Goal: Task Accomplishment & Management: Use online tool/utility

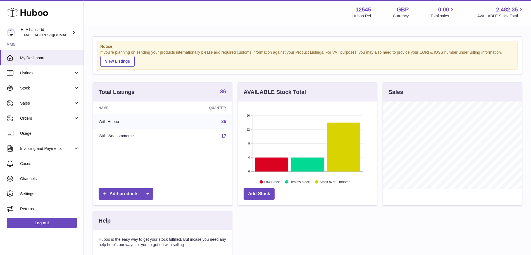
scroll to position [87, 139]
click at [51, 102] on span "Sales" at bounding box center [46, 103] width 53 height 5
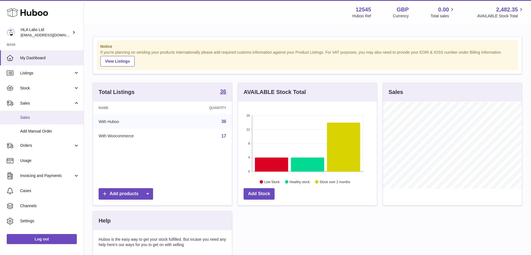
click at [34, 120] on span "Sales" at bounding box center [49, 117] width 59 height 5
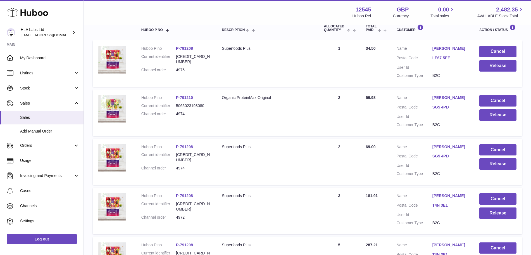
scroll to position [101, 0]
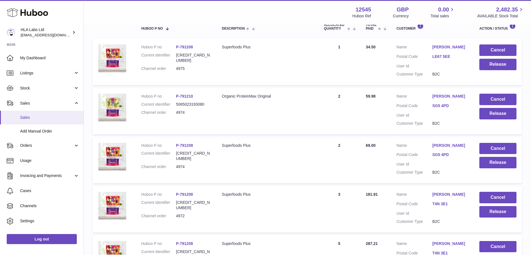
click at [37, 118] on span "Sales" at bounding box center [49, 117] width 59 height 5
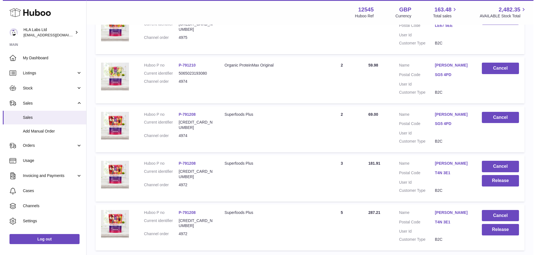
scroll to position [133, 0]
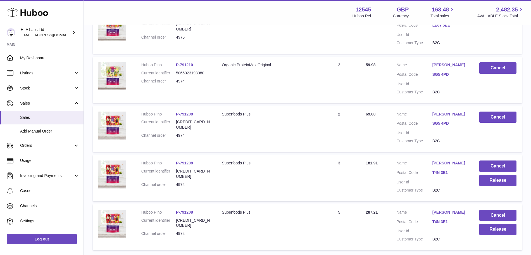
click at [439, 162] on link "[PERSON_NAME]" at bounding box center [451, 162] width 36 height 5
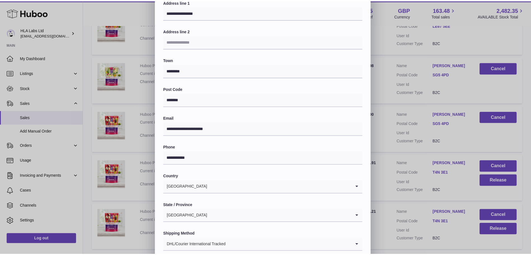
scroll to position [0, 0]
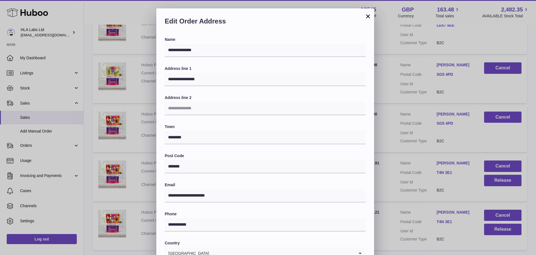
click at [368, 16] on button "×" at bounding box center [368, 16] width 7 height 7
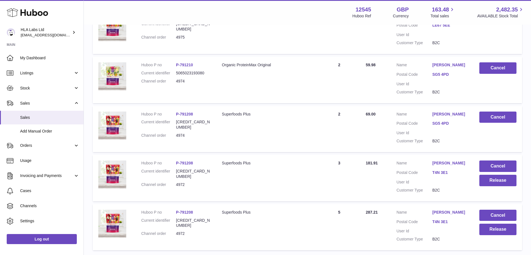
click at [368, 16] on div "Huboo Ref" at bounding box center [362, 15] width 19 height 5
click at [29, 90] on span "Stock" at bounding box center [46, 88] width 53 height 5
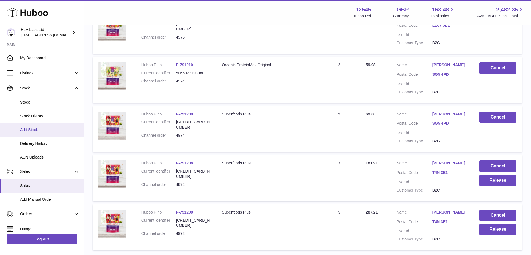
click at [41, 130] on span "Add Stock" at bounding box center [49, 129] width 59 height 5
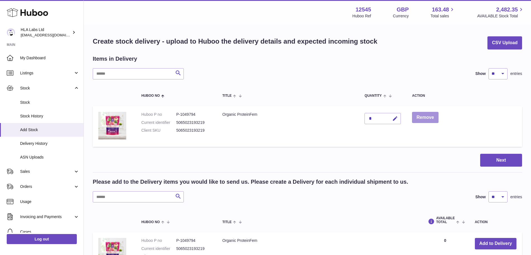
click at [421, 118] on button "Remove" at bounding box center [425, 117] width 26 height 11
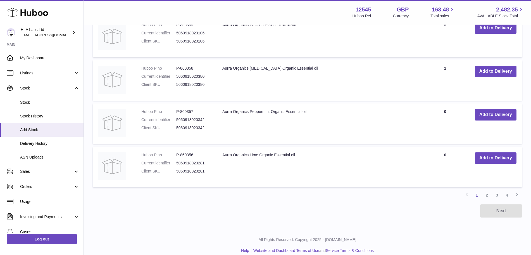
scroll to position [429, 0]
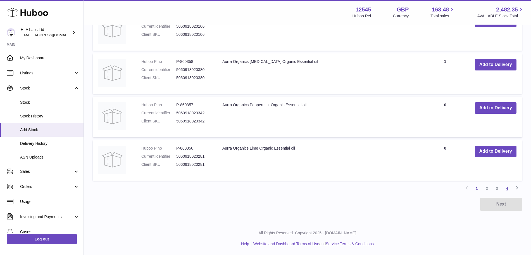
click at [507, 189] on link "4" at bounding box center [507, 188] width 10 height 10
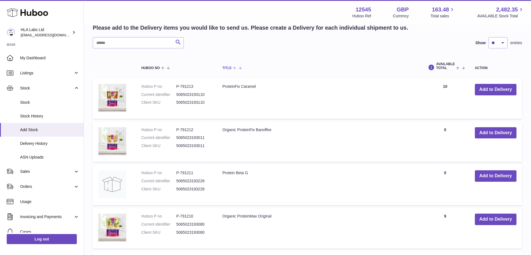
scroll to position [255, 0]
